Goal: Entertainment & Leisure: Consume media (video, audio)

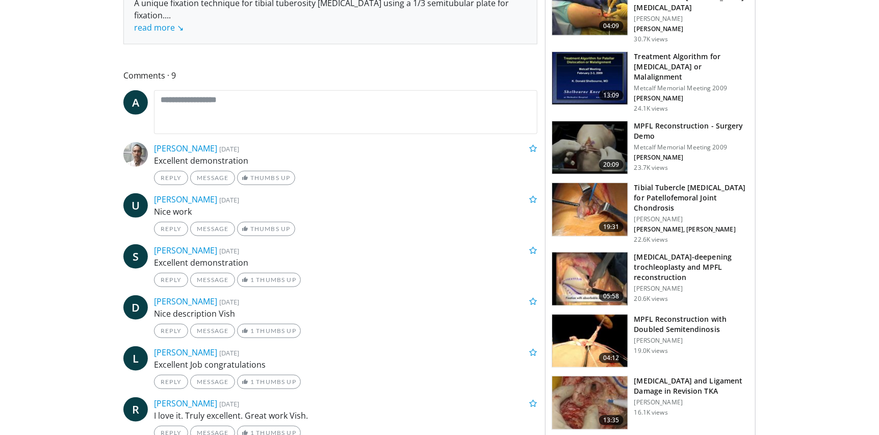
scroll to position [459, 0]
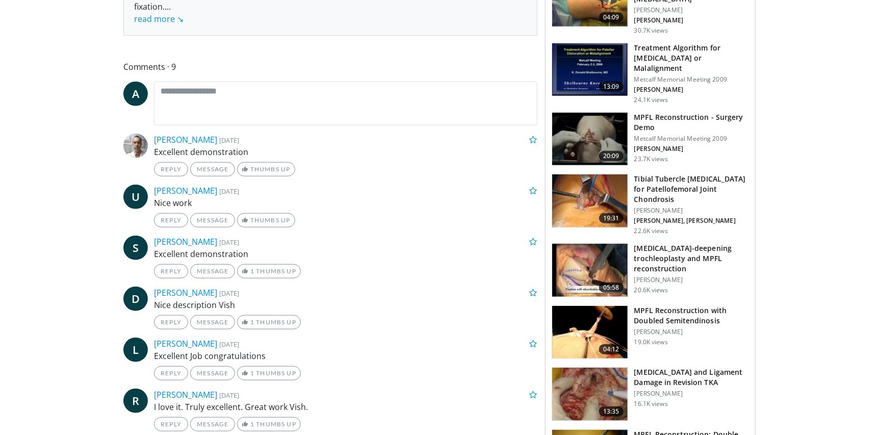
click at [661, 174] on h3 "Tibial Tubercle [MEDICAL_DATA] for Patellofemoral Joint Chondrosis" at bounding box center [691, 189] width 115 height 31
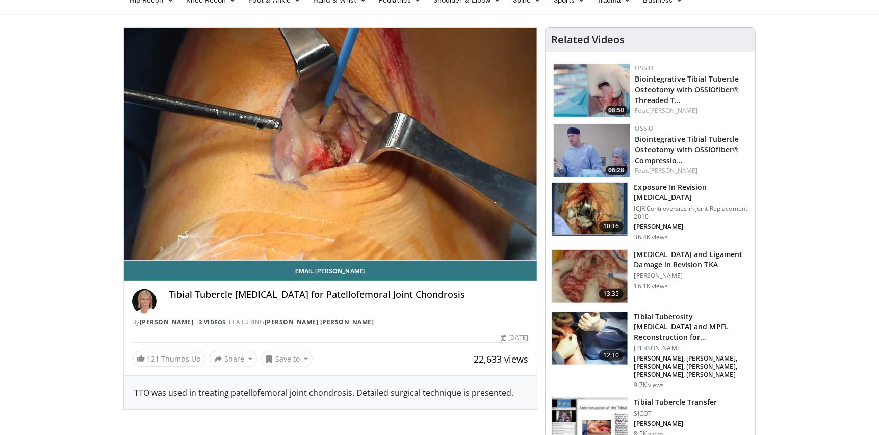
scroll to position [50, 0]
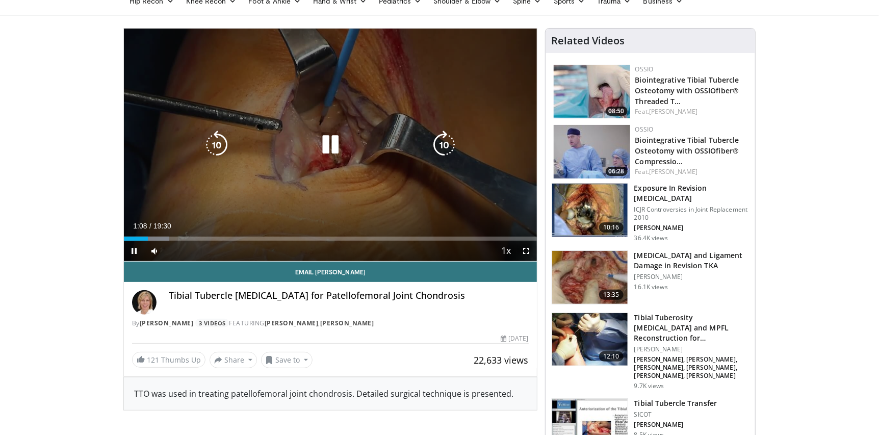
click at [269, 113] on div "10 seconds Tap to unmute" at bounding box center [330, 145] width 413 height 232
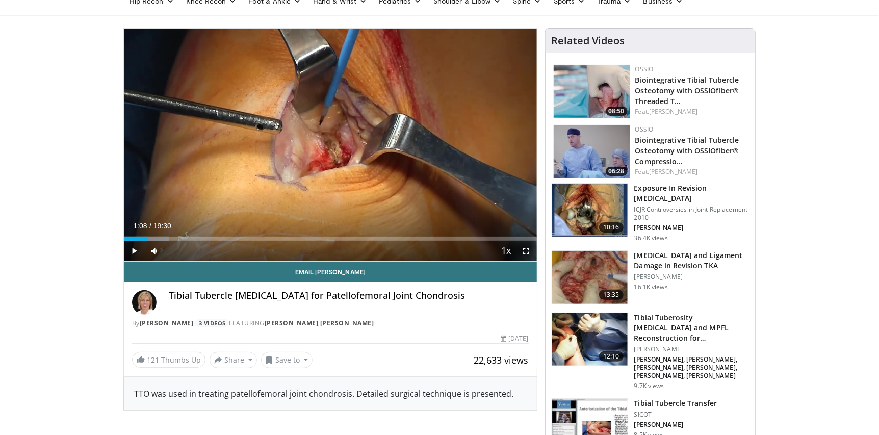
scroll to position [0, 0]
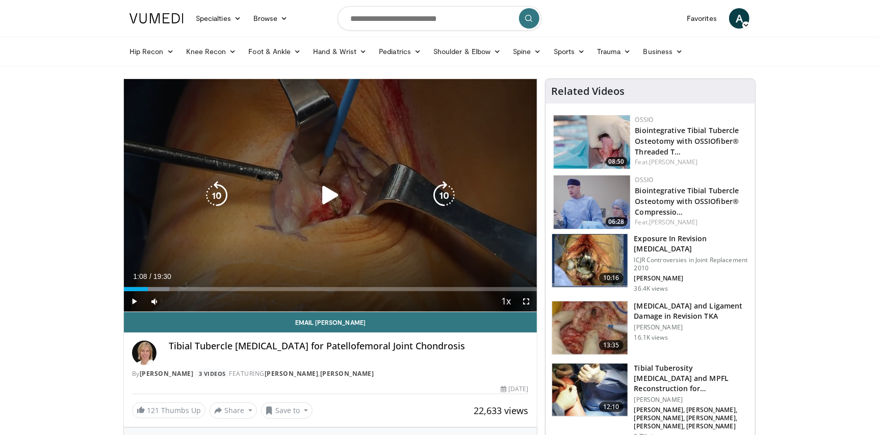
click at [328, 190] on icon "Video Player" at bounding box center [330, 195] width 29 height 29
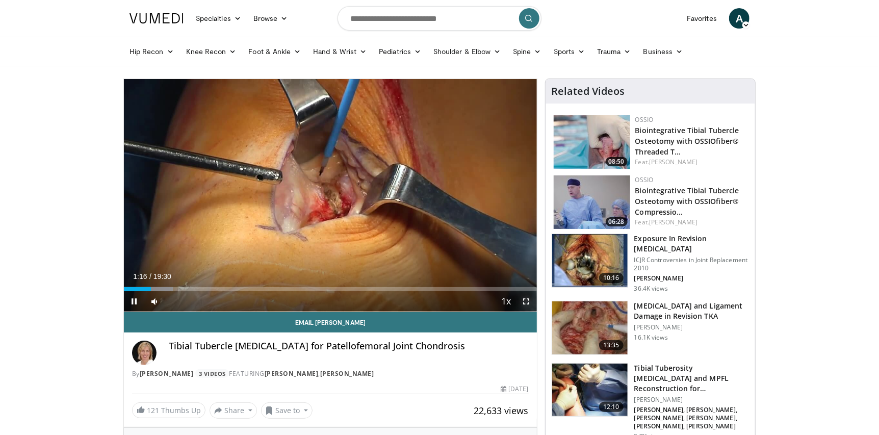
click at [528, 300] on span "Video Player" at bounding box center [526, 301] width 20 height 20
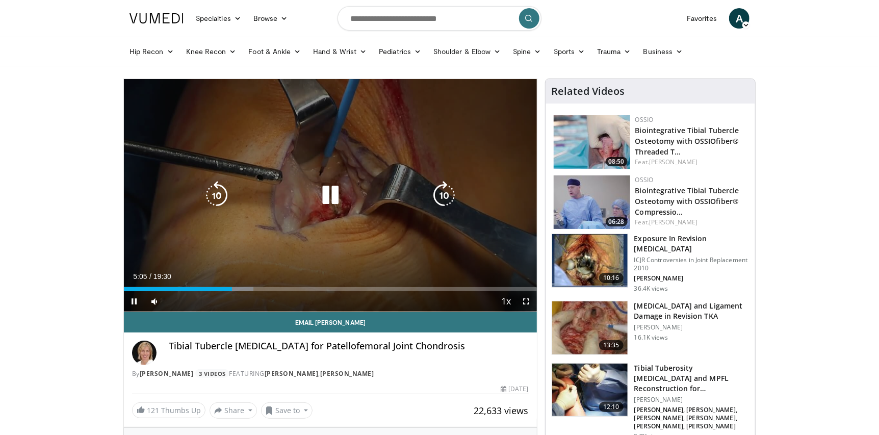
click at [478, 248] on div "10 seconds Tap to unmute" at bounding box center [330, 195] width 413 height 232
